Goal: Transaction & Acquisition: Book appointment/travel/reservation

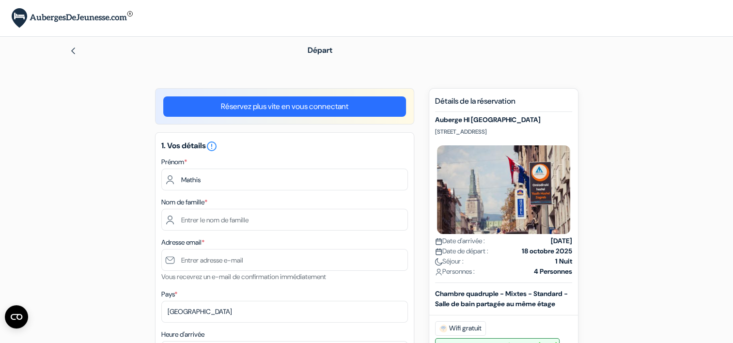
type input "Mathis"
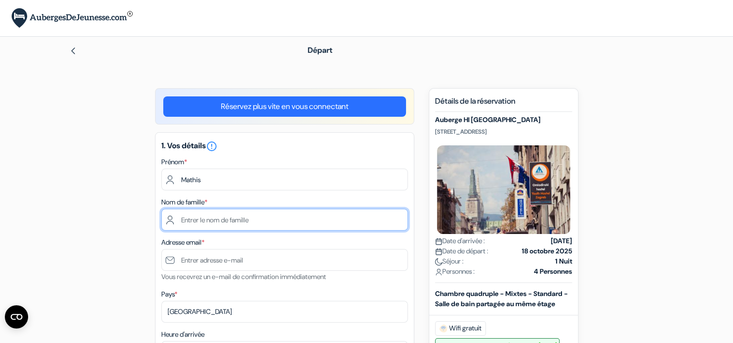
click at [197, 215] on input "text" at bounding box center [284, 220] width 247 height 22
type input "[PERSON_NAME]-Barrioz"
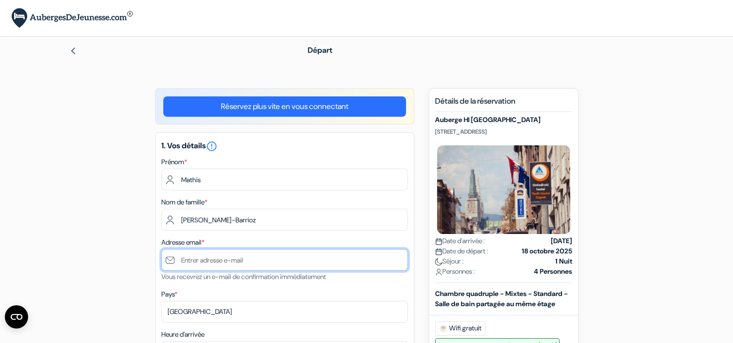
click at [262, 256] on input "text" at bounding box center [284, 260] width 247 height 22
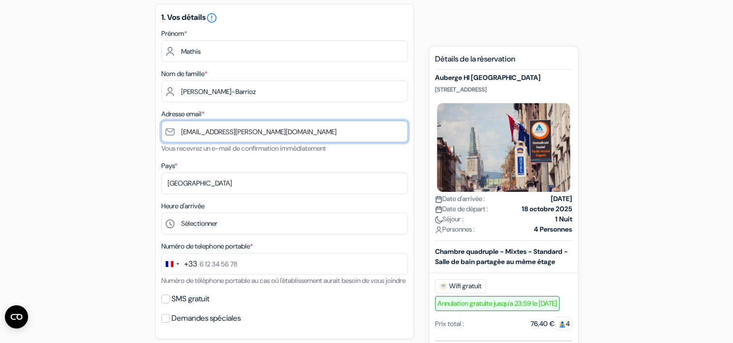
scroll to position [145, 0]
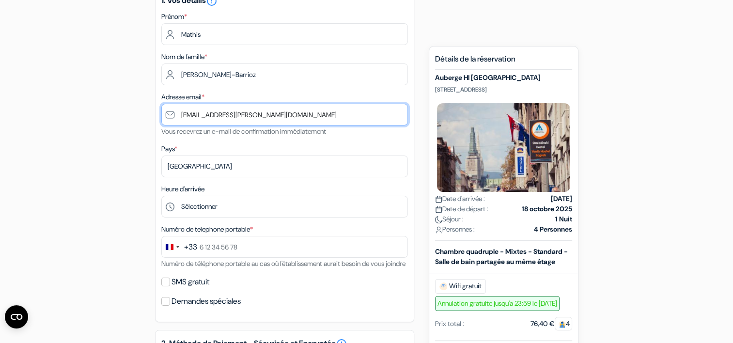
type input "[EMAIL_ADDRESS][PERSON_NAME][DOMAIN_NAME]"
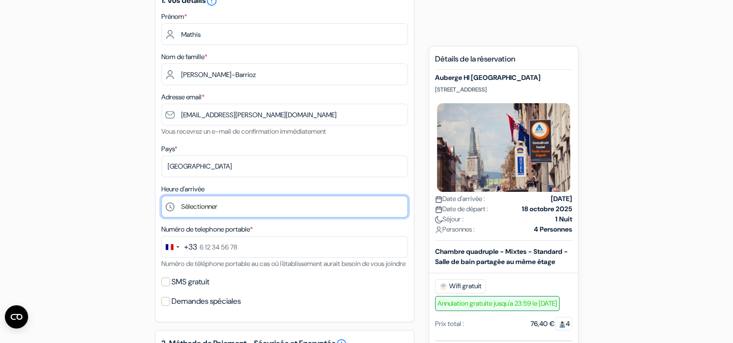
click at [229, 203] on select "Sélectionner 1:00 2:00 3:00 4:00 5:00 6:00 7:00 8:00 9:00 10:00 11:00 12:00 13:…" at bounding box center [284, 207] width 247 height 22
click at [231, 206] on select "Sélectionner 1:00 2:00 3:00 4:00 5:00 6:00 7:00 8:00 9:00 10:00 11:00 12:00 13:…" at bounding box center [284, 207] width 247 height 22
select select "18"
click at [161, 196] on select "Sélectionner 1:00 2:00 3:00 4:00 5:00 6:00 7:00 8:00 9:00 10:00 11:00 12:00 13:…" at bounding box center [284, 207] width 247 height 22
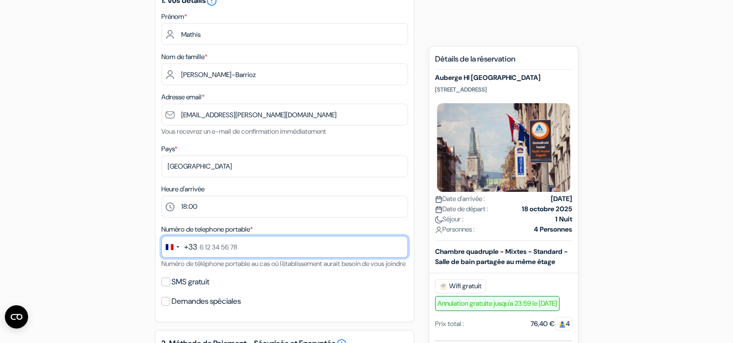
click at [234, 250] on input "text" at bounding box center [284, 247] width 247 height 22
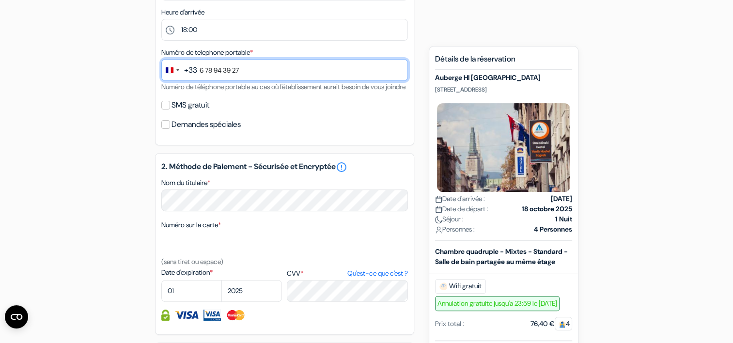
scroll to position [339, 0]
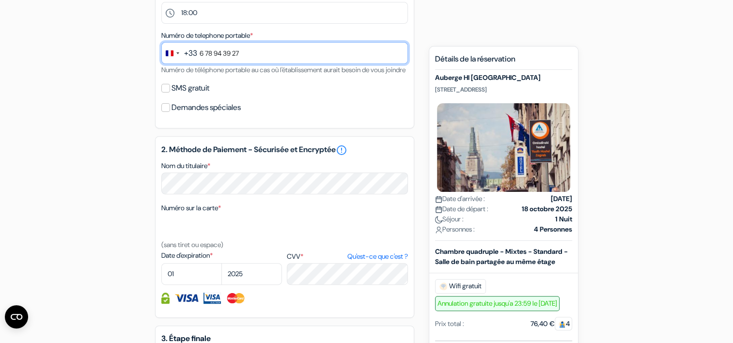
type input "6 78 94 39 27"
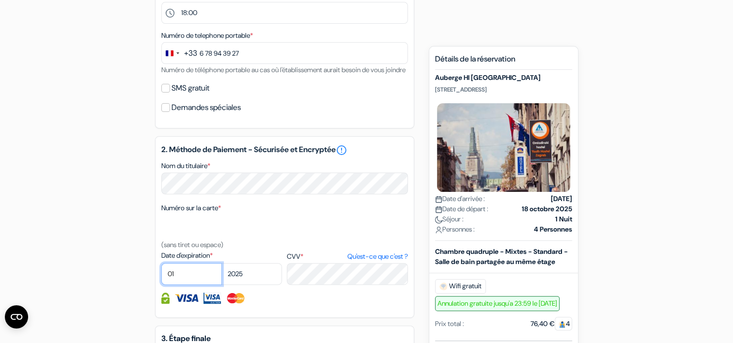
click at [203, 285] on select "01 02 03 04 05 06 07 08 09 10 11 12" at bounding box center [191, 274] width 61 height 22
select select "03"
click at [254, 285] on select "2025 2026 2027 2028 2029 2030 2031 2032 2033 2034 2035 2036 2037 2038 2039 2040…" at bounding box center [251, 274] width 61 height 22
select select "2026"
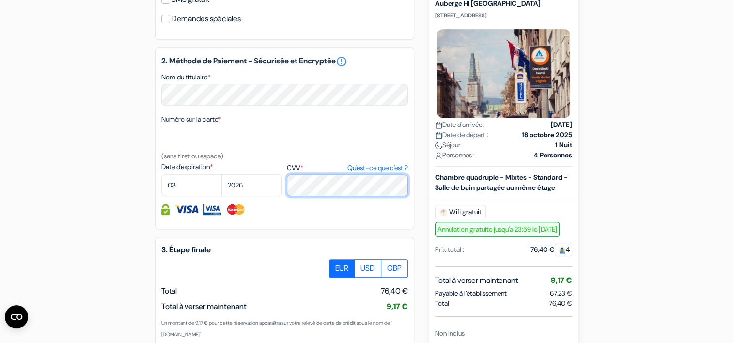
scroll to position [560, 0]
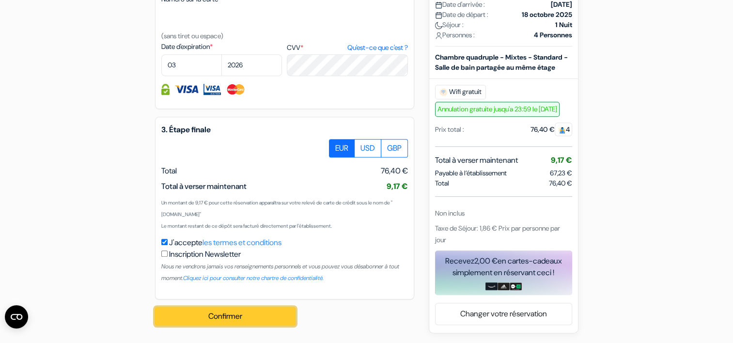
click at [240, 316] on button "Confirmer Loading..." at bounding box center [225, 316] width 140 height 18
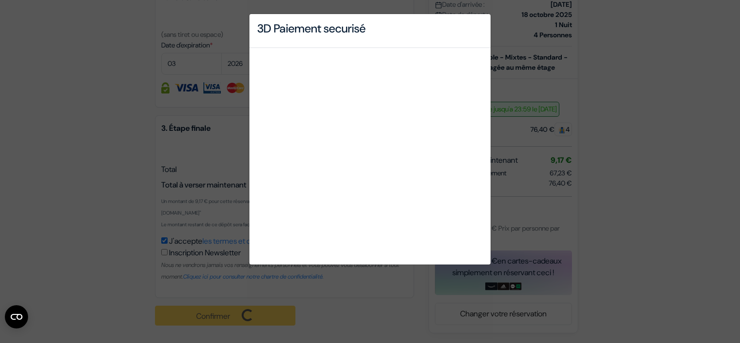
click at [105, 228] on div "3D Paiement securisé" at bounding box center [370, 171] width 740 height 343
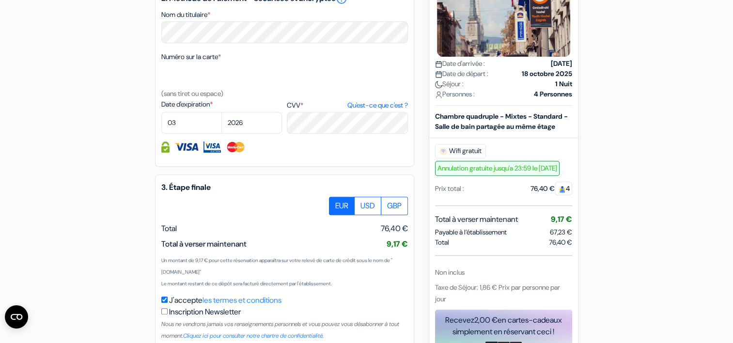
scroll to position [562, 0]
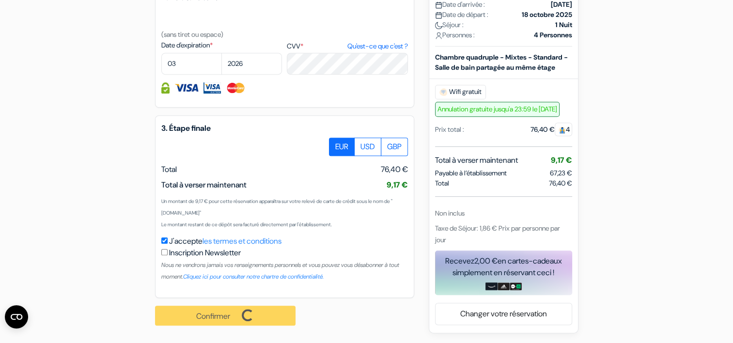
click at [252, 316] on div "Confirmer Loading... Traitement de la demande..." at bounding box center [230, 315] width 151 height 35
click at [219, 325] on div "Confirmer Loading... Traitement de la demande..." at bounding box center [230, 315] width 151 height 35
click at [223, 320] on div "Confirmer Loading... Traitement de la demande..." at bounding box center [230, 315] width 151 height 35
click at [224, 319] on div "Confirmer Loading... Traitement de la demande..." at bounding box center [230, 315] width 151 height 35
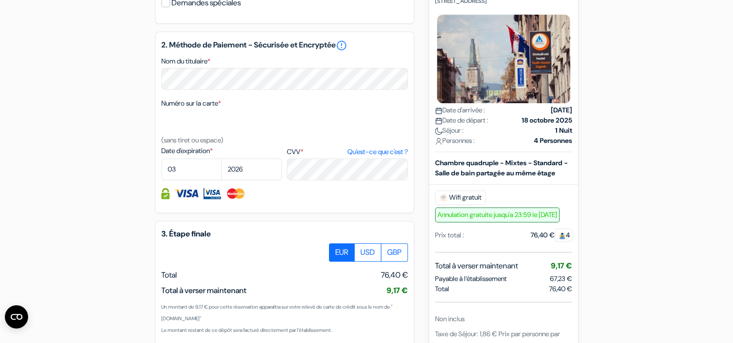
scroll to position [533, 0]
